Goal: Check status: Check status

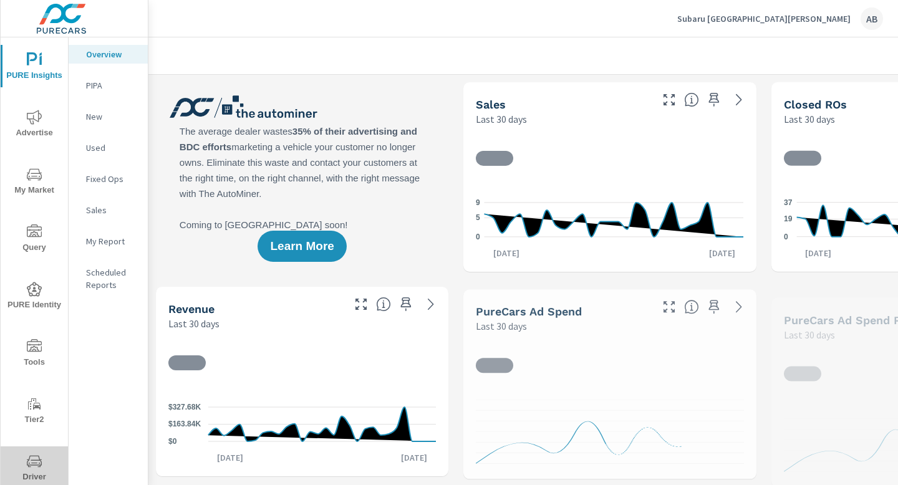
click at [35, 466] on icon "nav menu" at bounding box center [34, 461] width 15 height 15
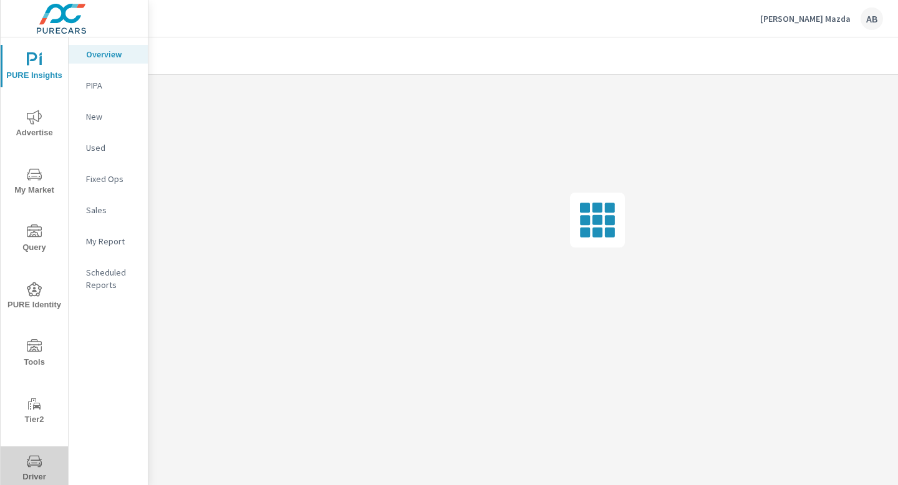
click at [37, 468] on icon "nav menu" at bounding box center [34, 461] width 15 height 15
